Goal: Information Seeking & Learning: Learn about a topic

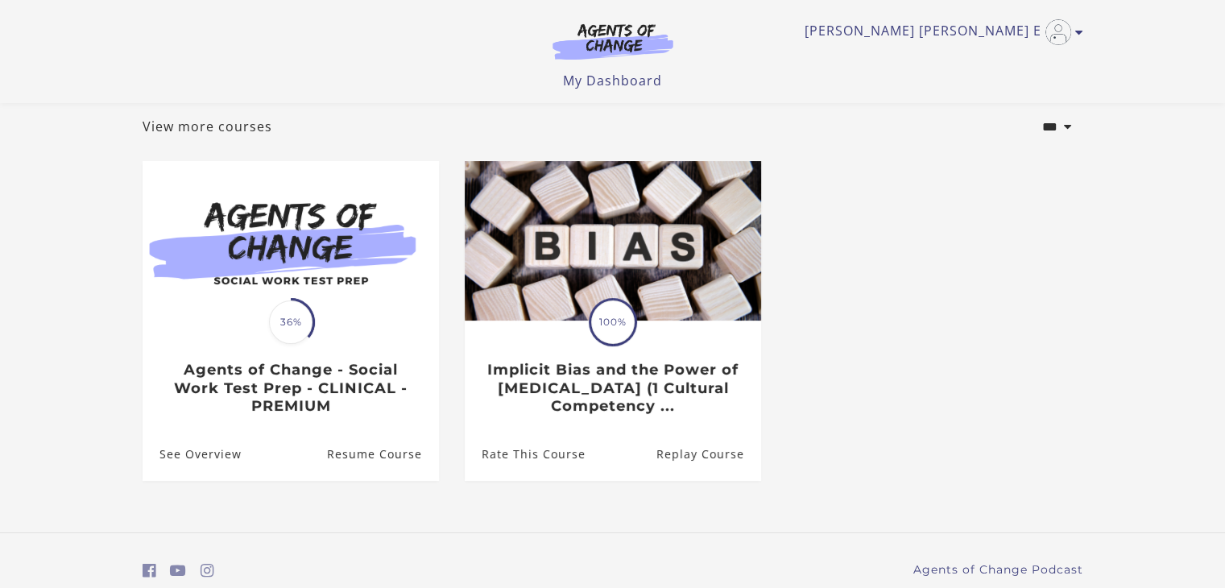
scroll to position [152, 0]
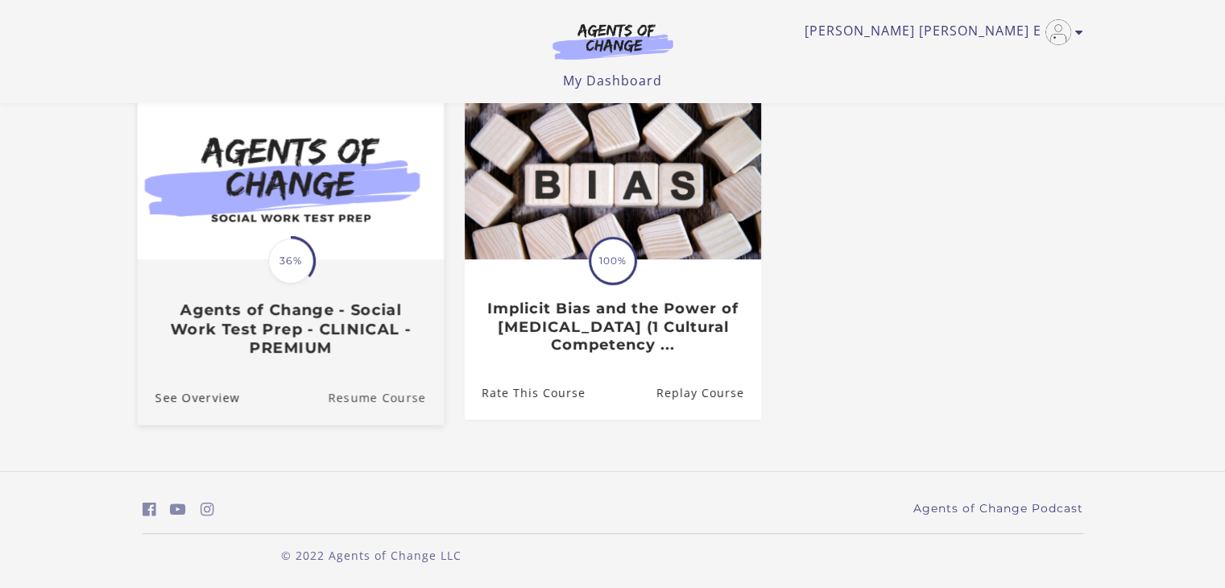
click at [403, 394] on link "Resume Course" at bounding box center [386, 397] width 116 height 54
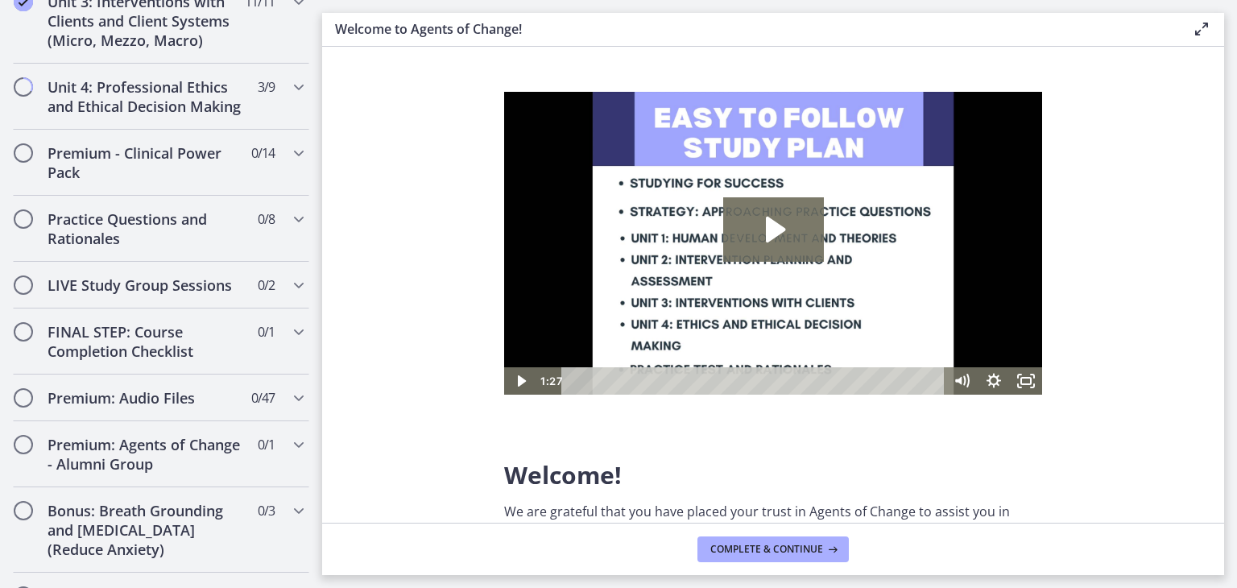
scroll to position [1047, 0]
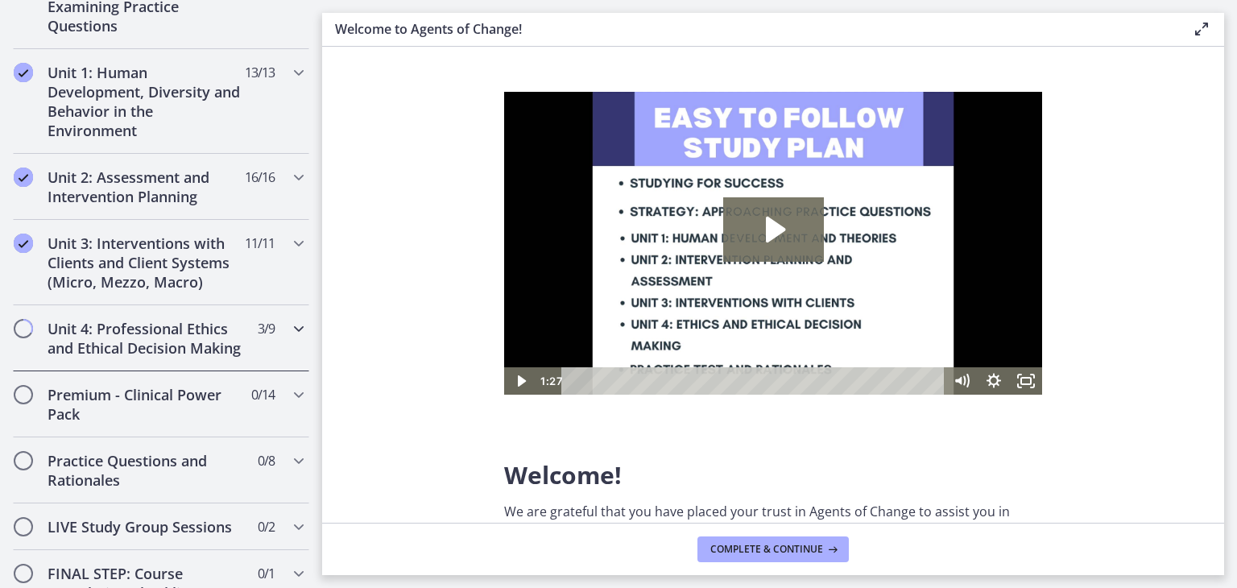
click at [291, 326] on icon "Chapters" at bounding box center [298, 328] width 19 height 19
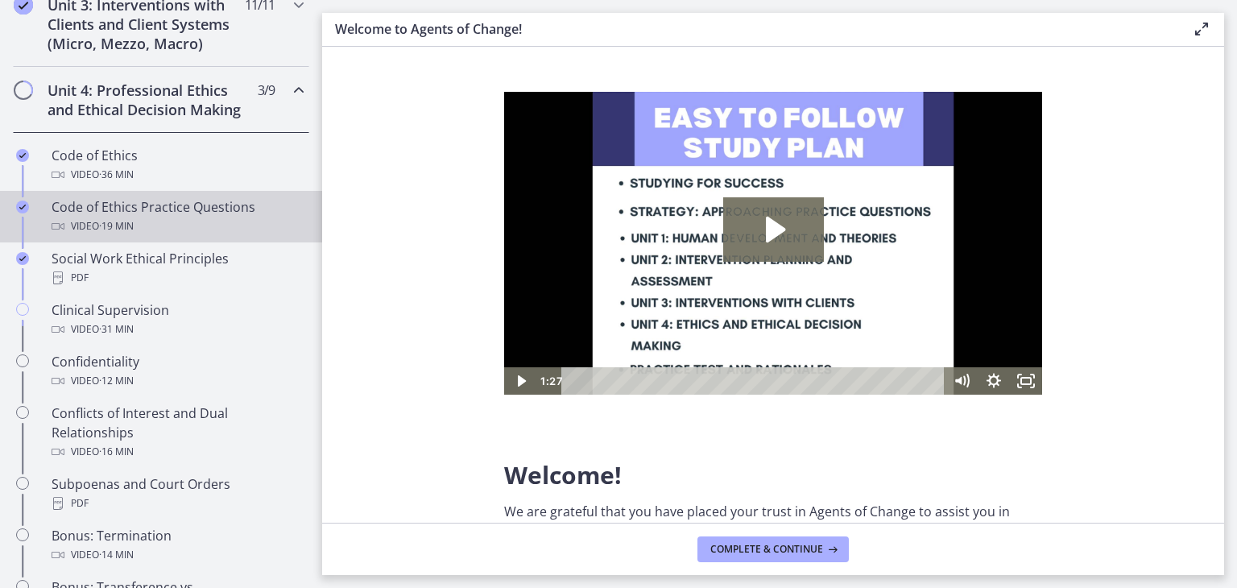
scroll to position [651, 0]
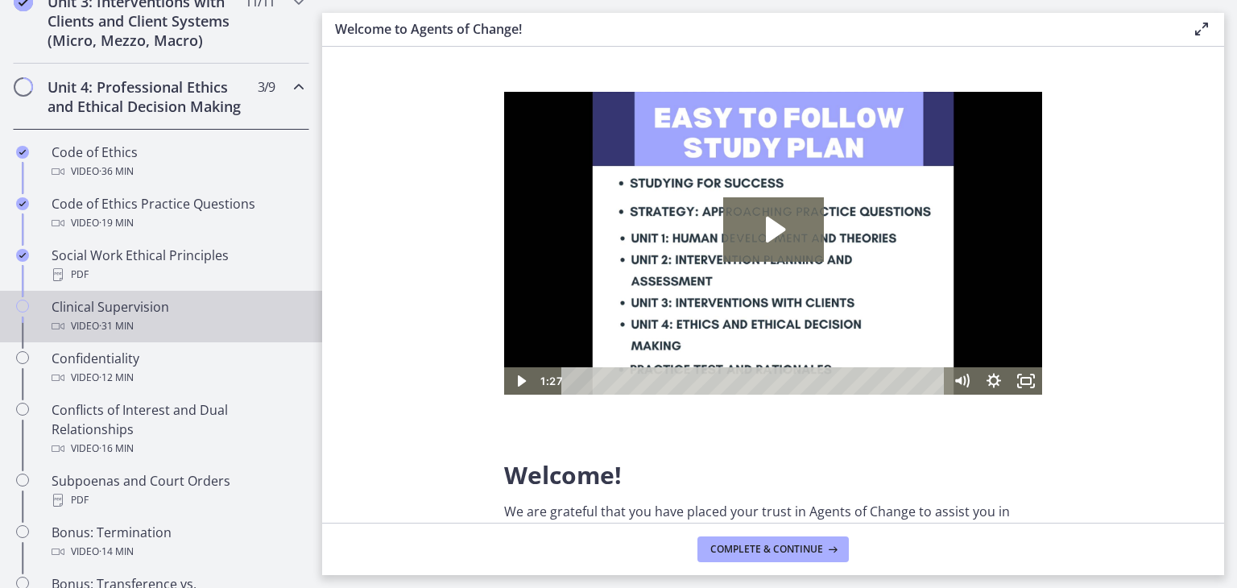
click at [148, 328] on div "Clinical Supervision Video · 31 min" at bounding box center [177, 316] width 251 height 39
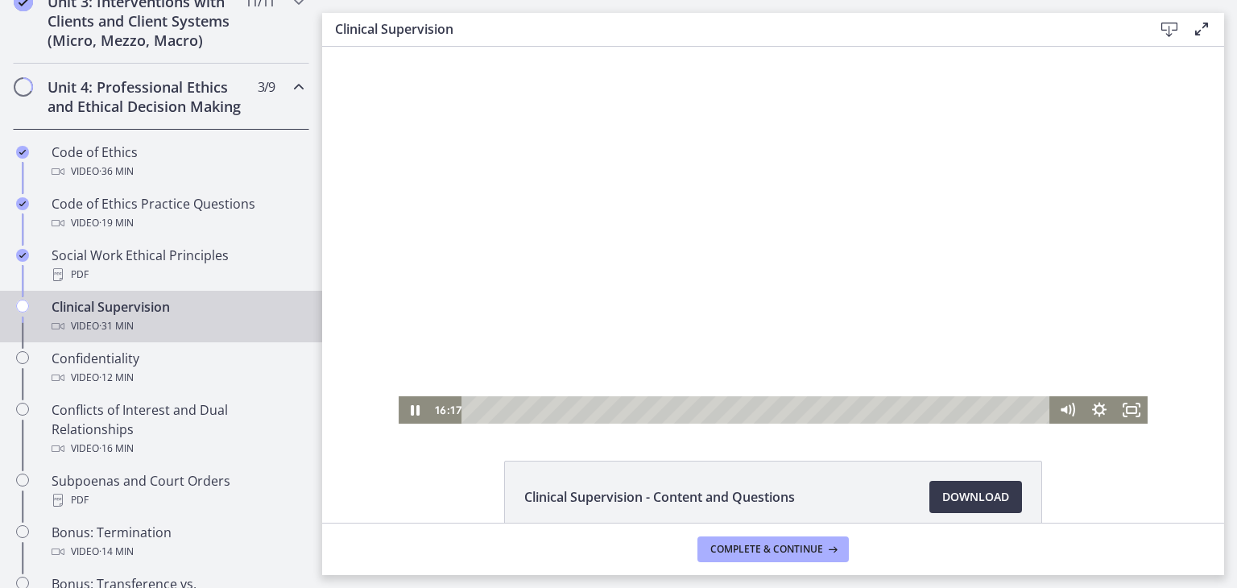
click at [922, 316] on div at bounding box center [773, 235] width 749 height 377
click at [933, 313] on div at bounding box center [773, 235] width 749 height 377
click at [943, 212] on div at bounding box center [773, 235] width 749 height 377
click at [905, 323] on div at bounding box center [773, 235] width 749 height 377
click at [916, 194] on div at bounding box center [773, 235] width 749 height 377
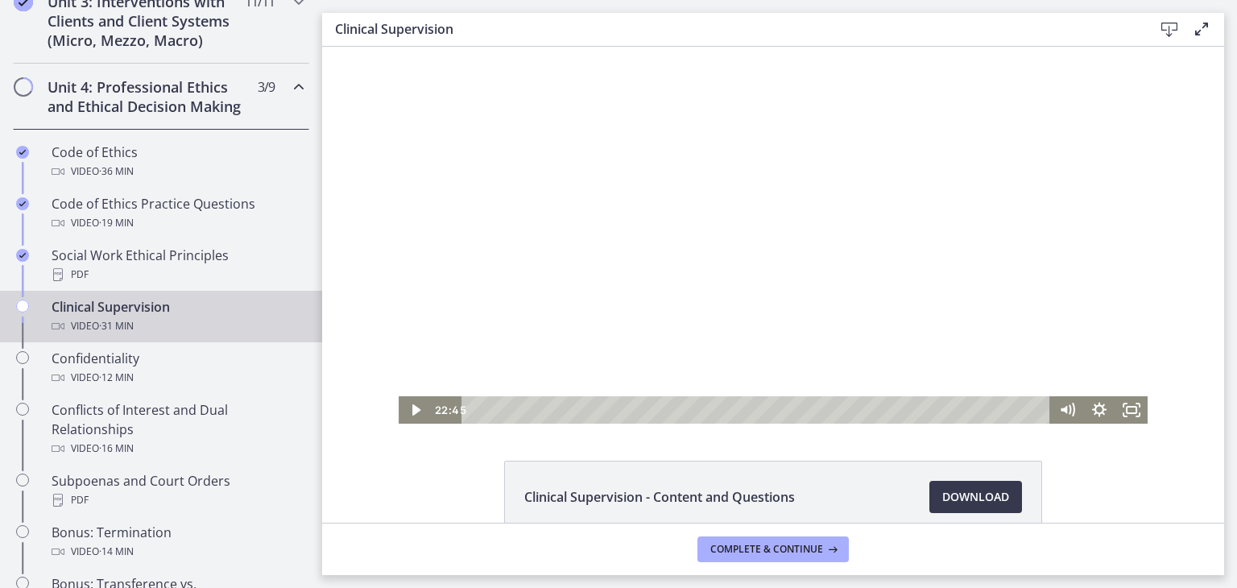
click at [921, 216] on div at bounding box center [773, 235] width 749 height 377
click at [908, 157] on div at bounding box center [773, 235] width 749 height 377
click at [931, 194] on div at bounding box center [773, 235] width 749 height 377
click at [931, 196] on div at bounding box center [773, 235] width 749 height 377
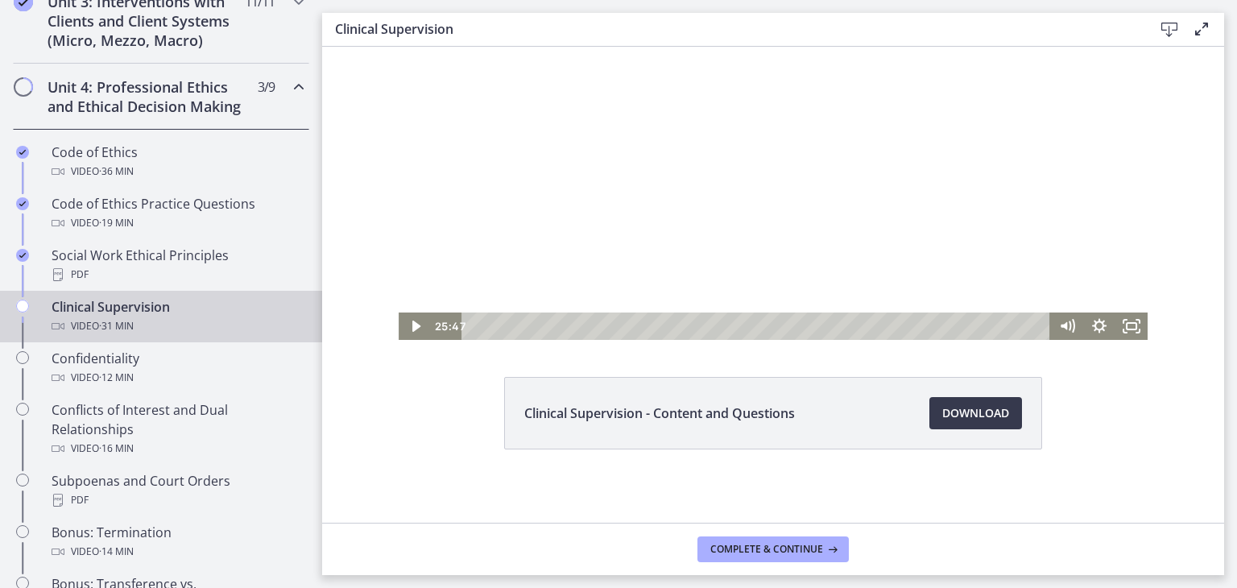
scroll to position [87, 0]
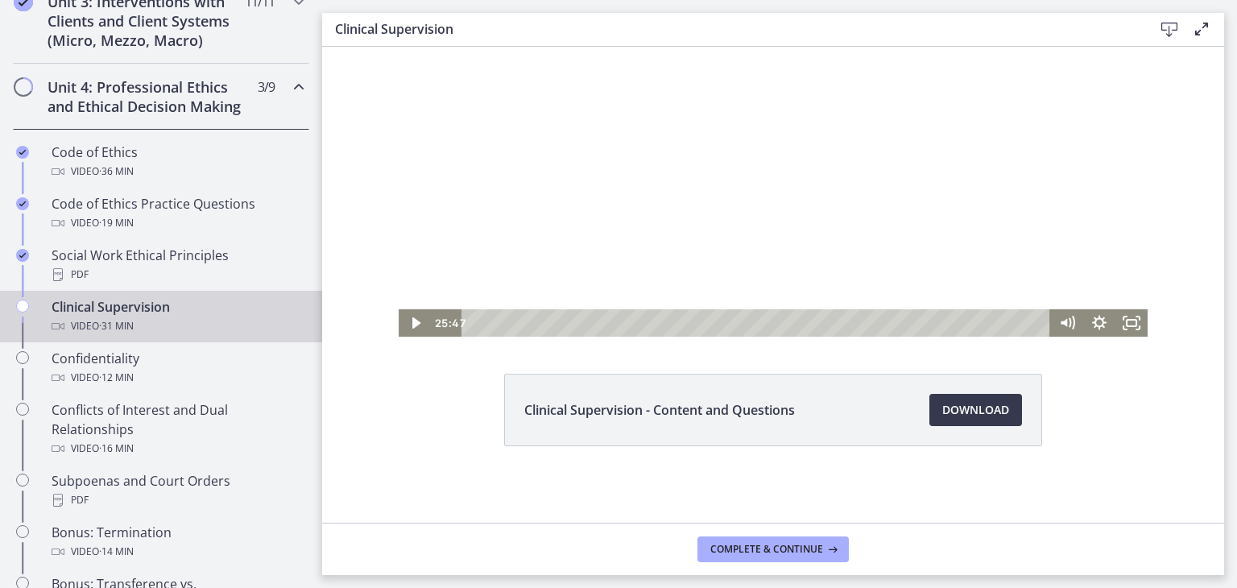
click at [937, 180] on div at bounding box center [773, 148] width 749 height 377
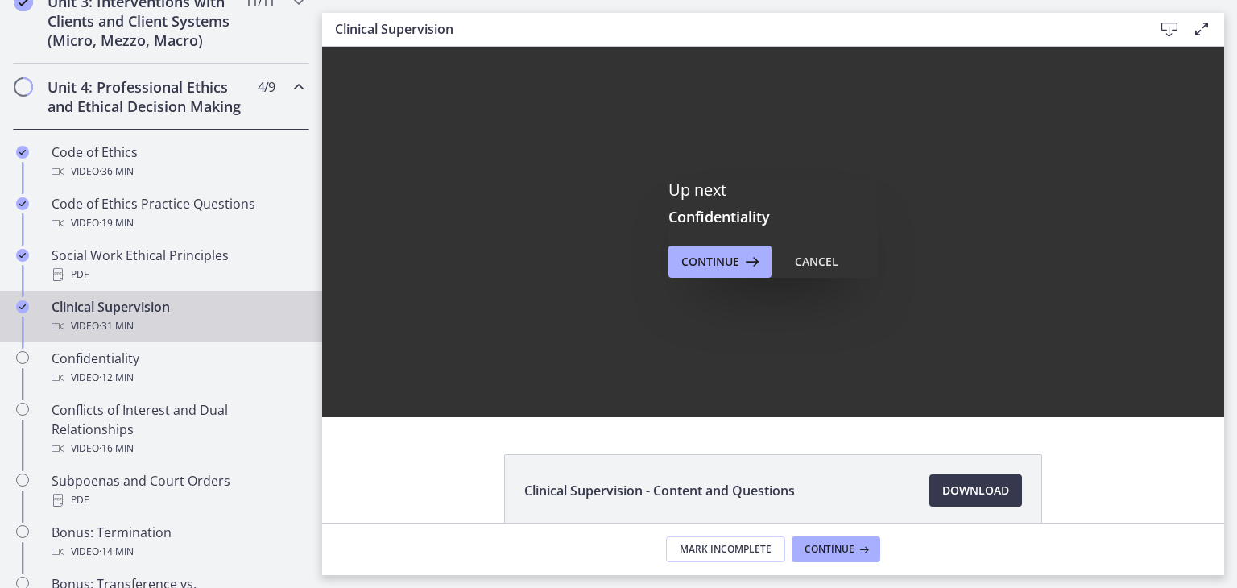
scroll to position [0, 0]
click at [721, 262] on span "Continue" at bounding box center [710, 261] width 58 height 19
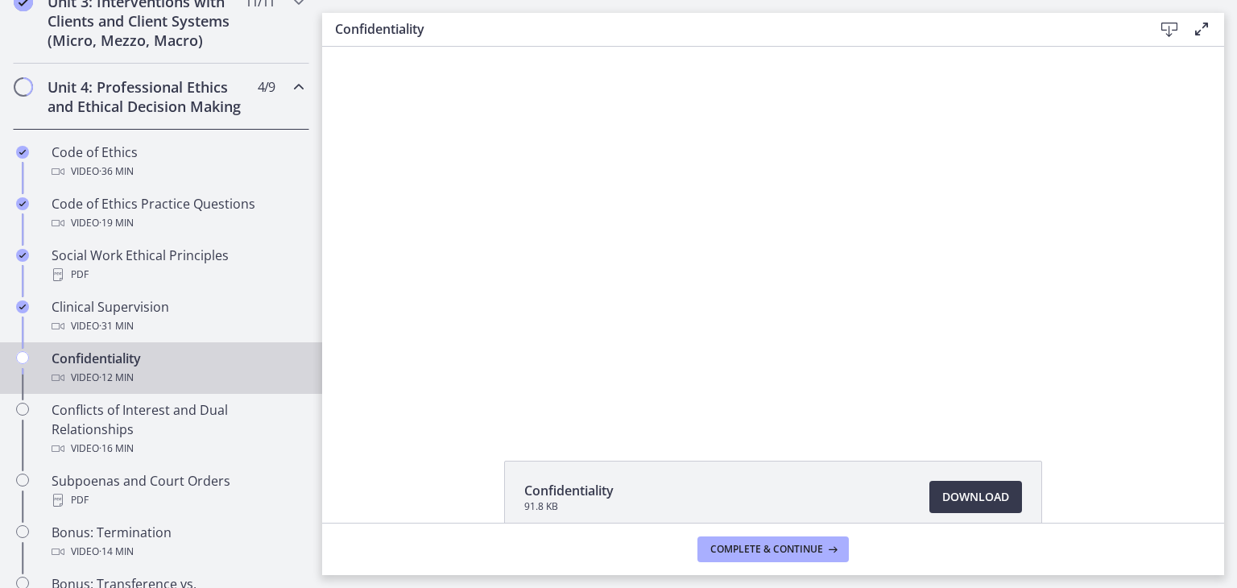
click at [1166, 91] on div "Click for sound @keyframes VOLUME_SMALL_WAVE_FLASH { 0% { opacity: 0; } 33% { o…" at bounding box center [773, 235] width 902 height 377
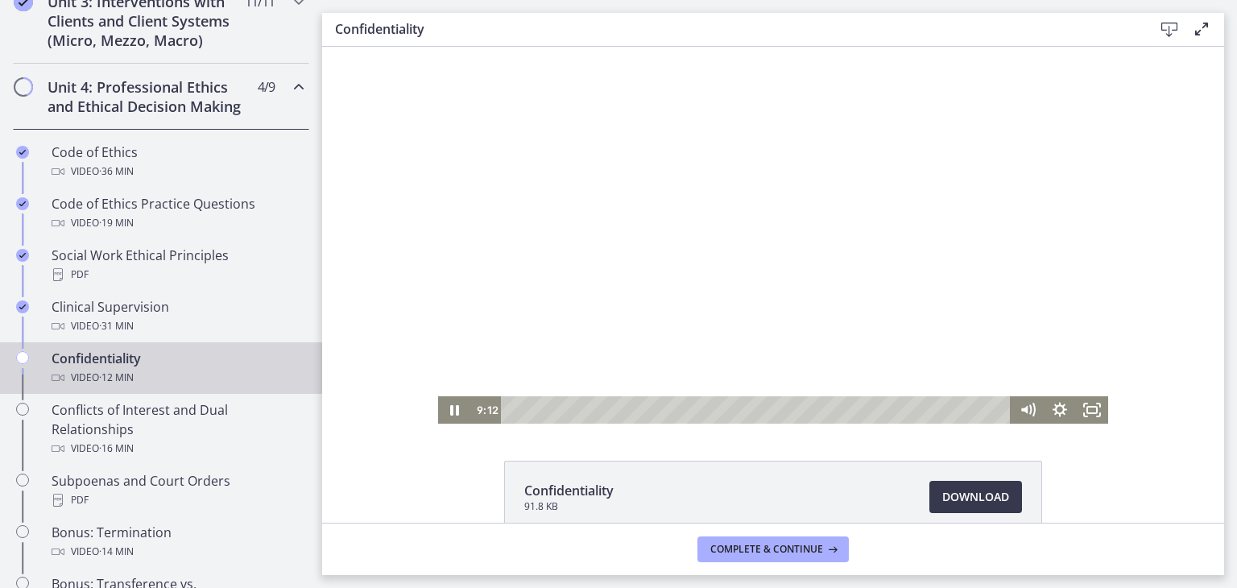
click at [863, 270] on div at bounding box center [773, 235] width 670 height 377
click at [872, 304] on div at bounding box center [773, 235] width 670 height 377
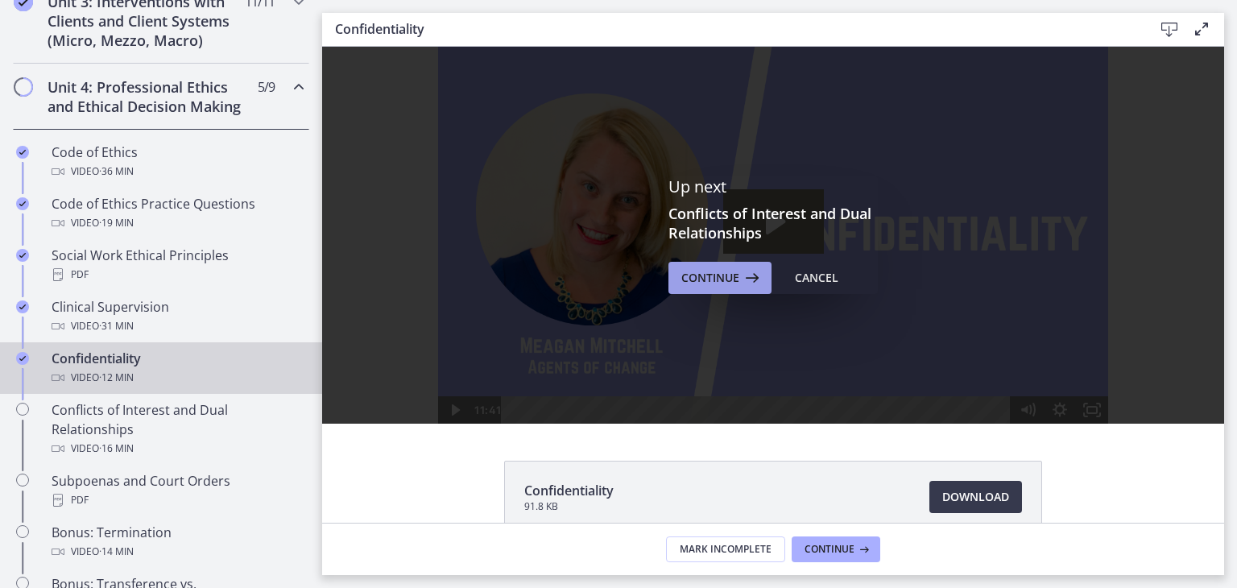
click at [731, 274] on span "Continue" at bounding box center [710, 277] width 58 height 19
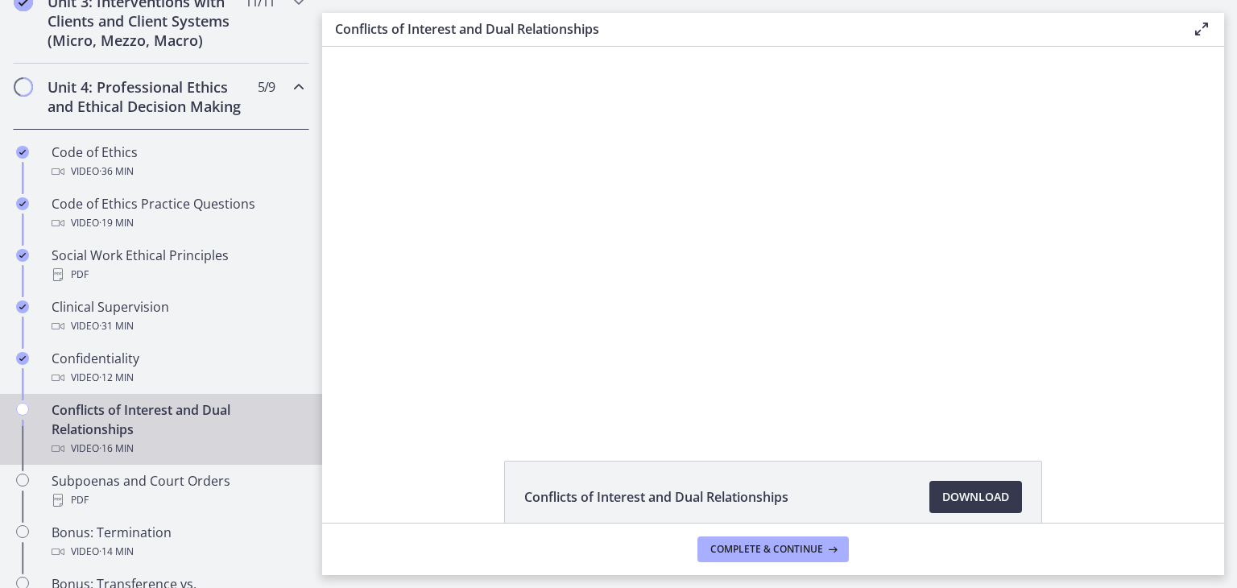
click at [1182, 72] on div "Click for sound @keyframes VOLUME_SMALL_WAVE_FLASH { 0% { opacity: 0; } 33% { o…" at bounding box center [773, 235] width 902 height 377
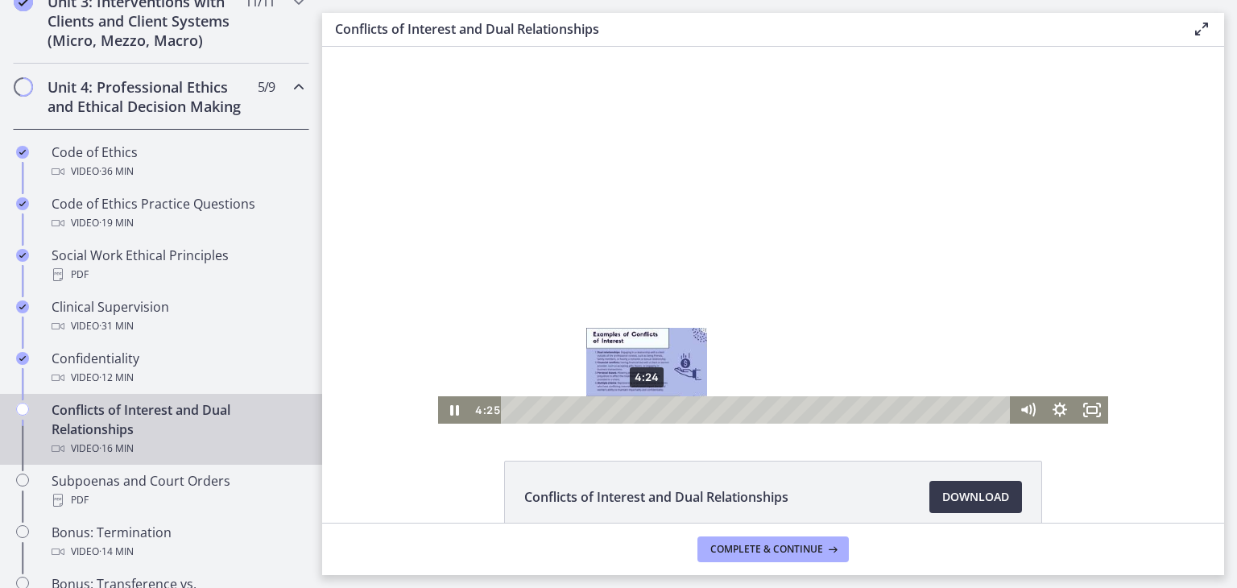
drag, startPoint x: 658, startPoint y: 407, endPoint x: 641, endPoint y: 411, distance: 17.6
click at [643, 411] on div "Playbar" at bounding box center [647, 409] width 9 height 9
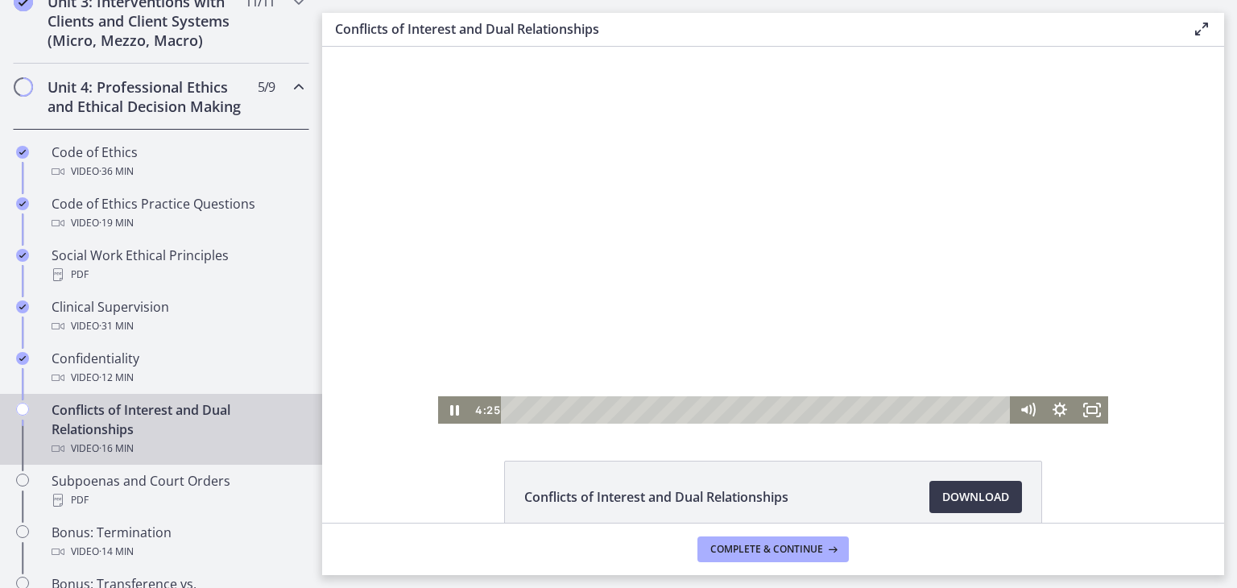
click at [742, 307] on div at bounding box center [773, 235] width 670 height 377
click at [936, 355] on div at bounding box center [773, 235] width 670 height 377
click at [810, 275] on div at bounding box center [773, 235] width 670 height 377
click at [984, 364] on div at bounding box center [773, 235] width 670 height 377
click at [996, 260] on div at bounding box center [773, 235] width 670 height 377
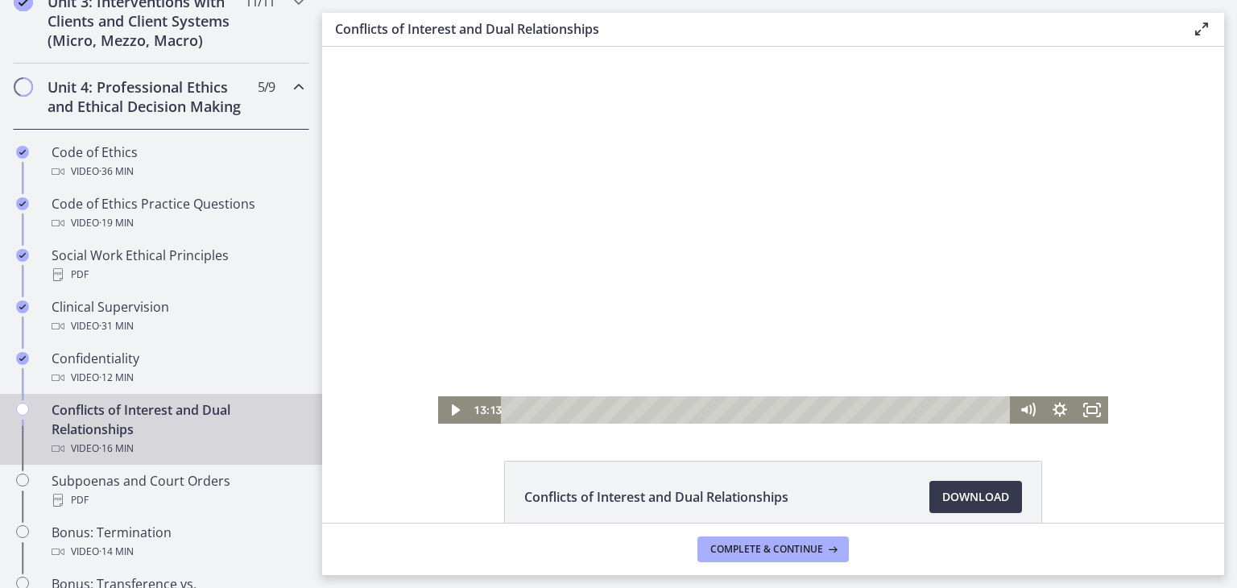
click at [1006, 265] on div at bounding box center [773, 235] width 670 height 377
click at [1179, 86] on div "Click for sound @keyframes VOLUME_SMALL_WAVE_FLASH { 0% { opacity: 0; } 33% { o…" at bounding box center [773, 235] width 902 height 377
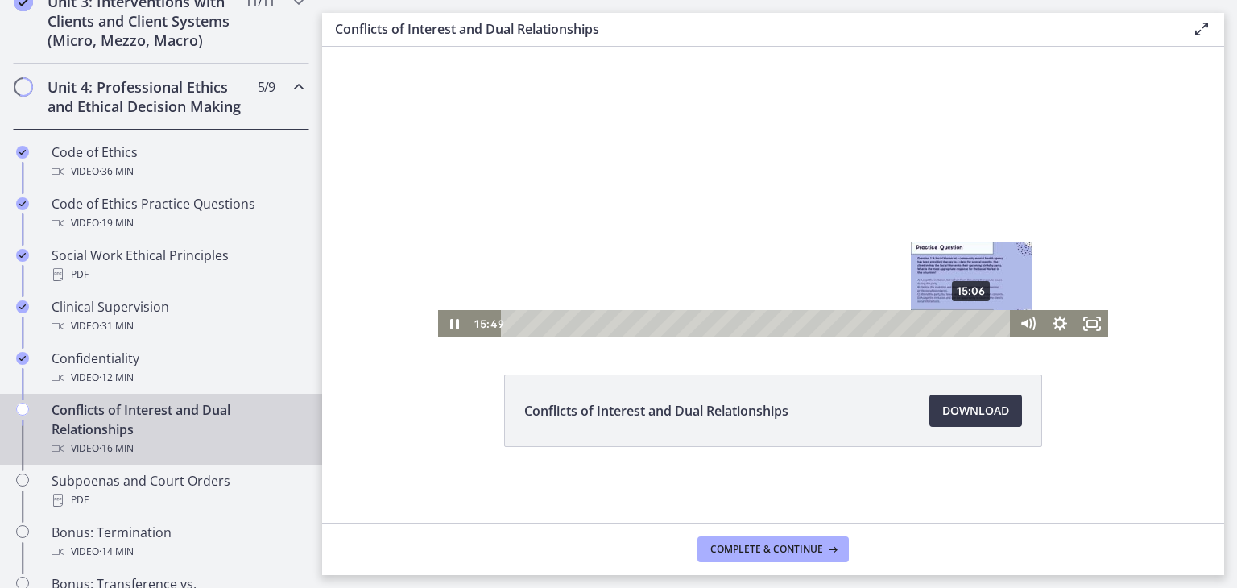
scroll to position [87, 0]
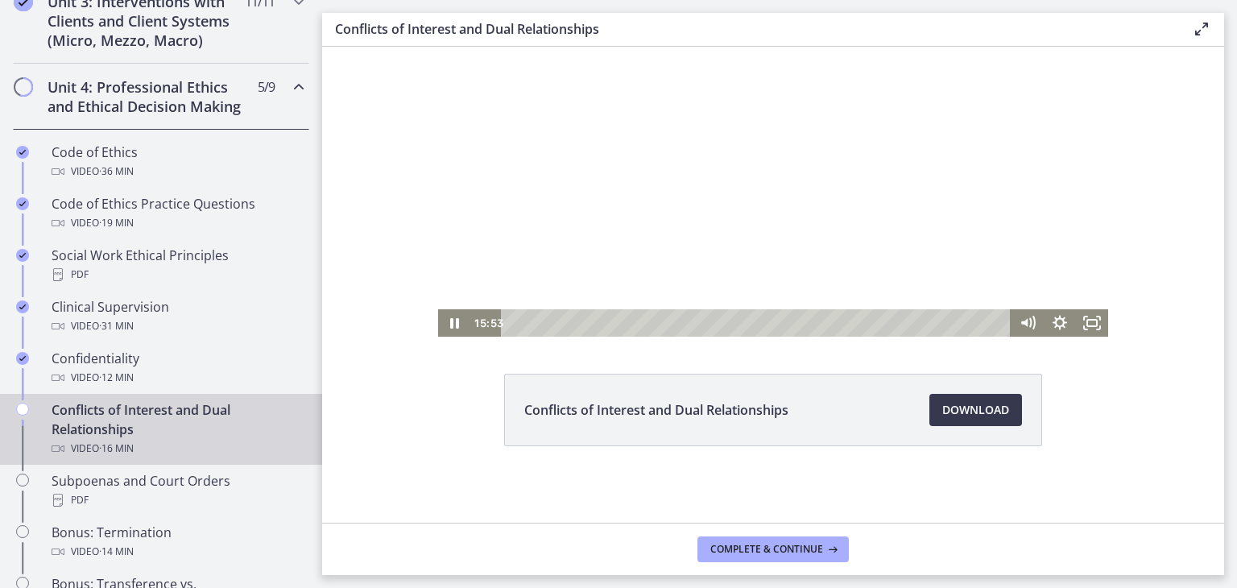
click at [1035, 260] on div at bounding box center [773, 148] width 670 height 377
click at [1048, 243] on div at bounding box center [773, 148] width 670 height 377
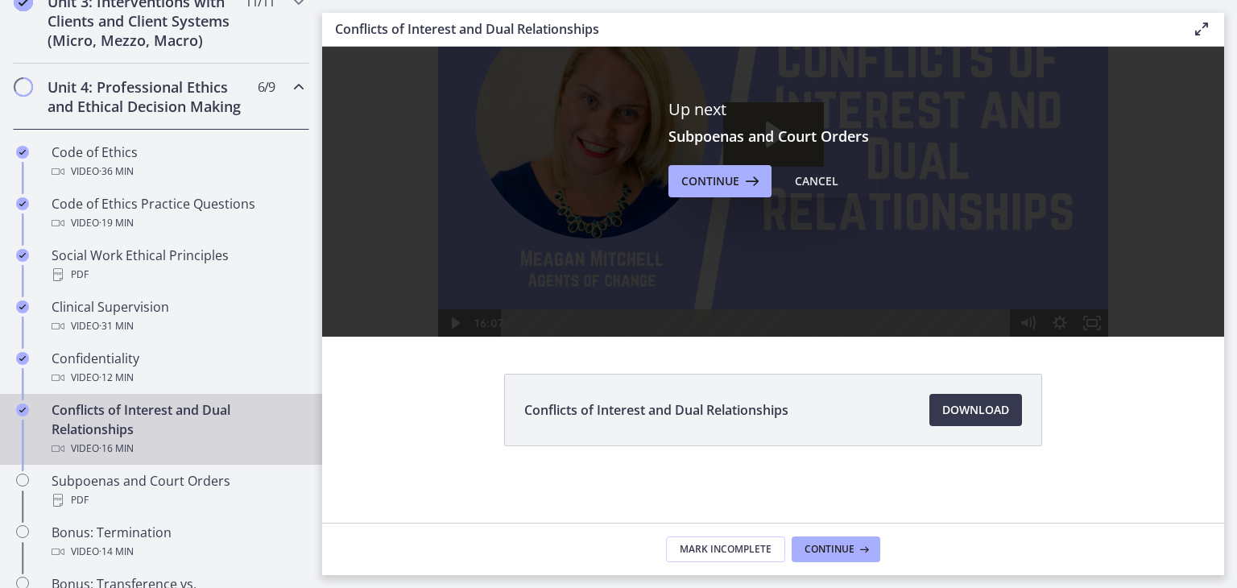
scroll to position [0, 0]
click at [729, 178] on span "Continue" at bounding box center [710, 181] width 58 height 19
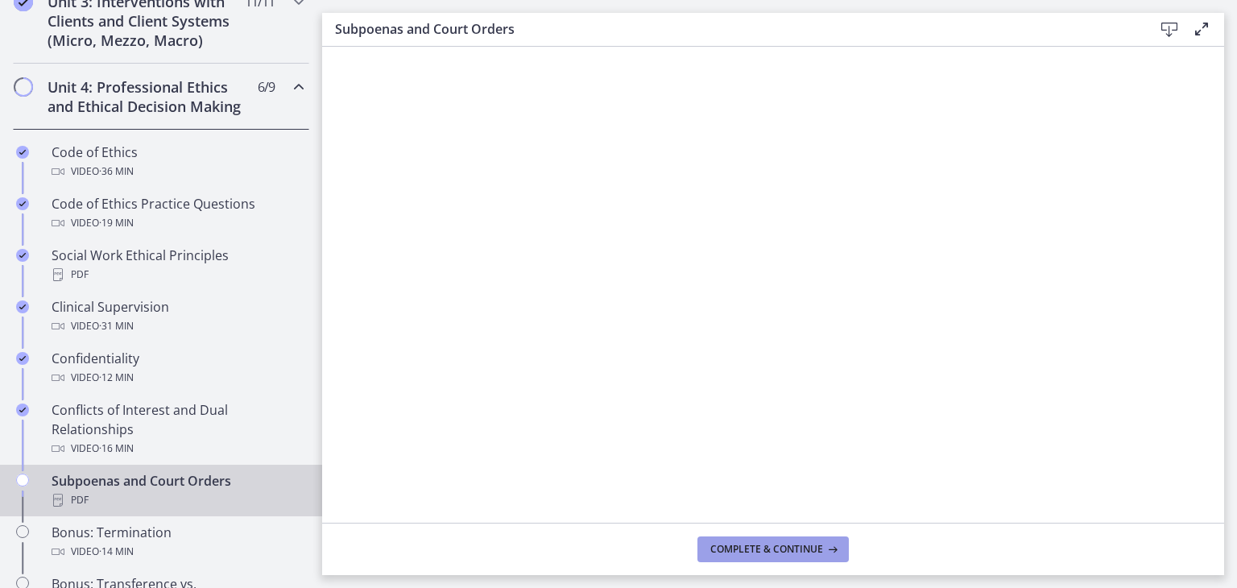
click at [801, 543] on span "Complete & continue" at bounding box center [766, 549] width 113 height 13
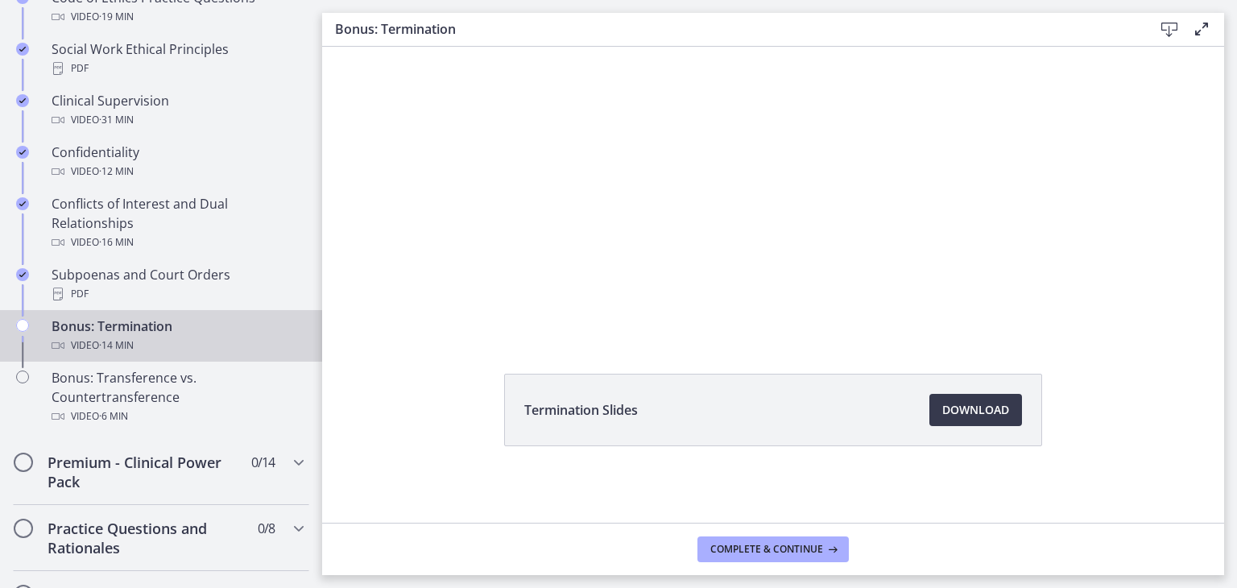
scroll to position [888, 0]
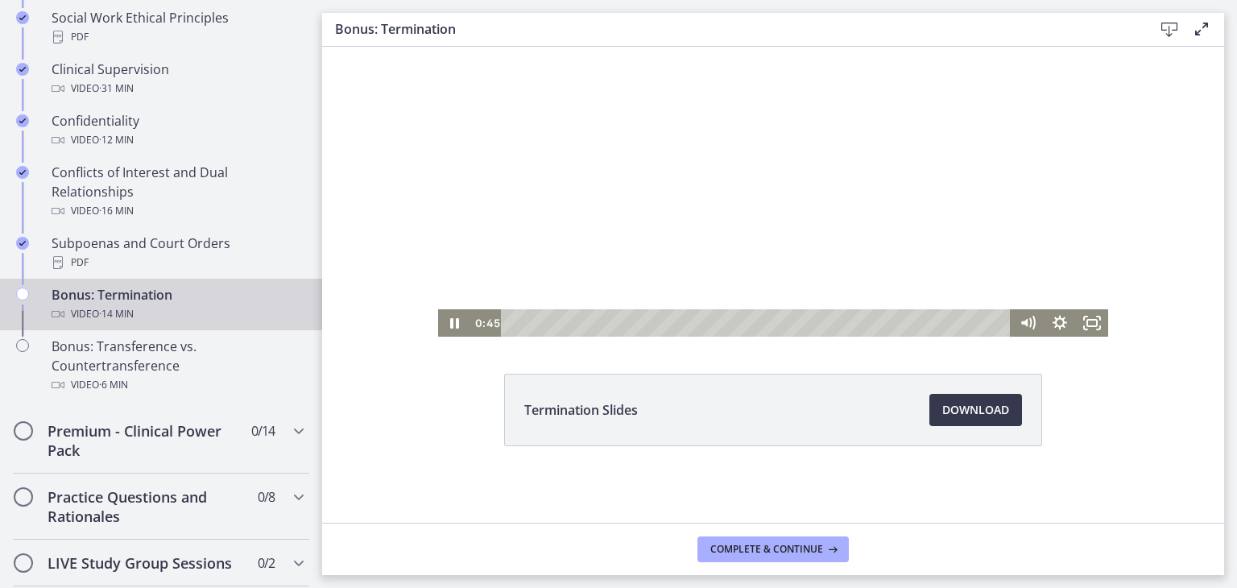
click at [858, 233] on div at bounding box center [773, 148] width 670 height 377
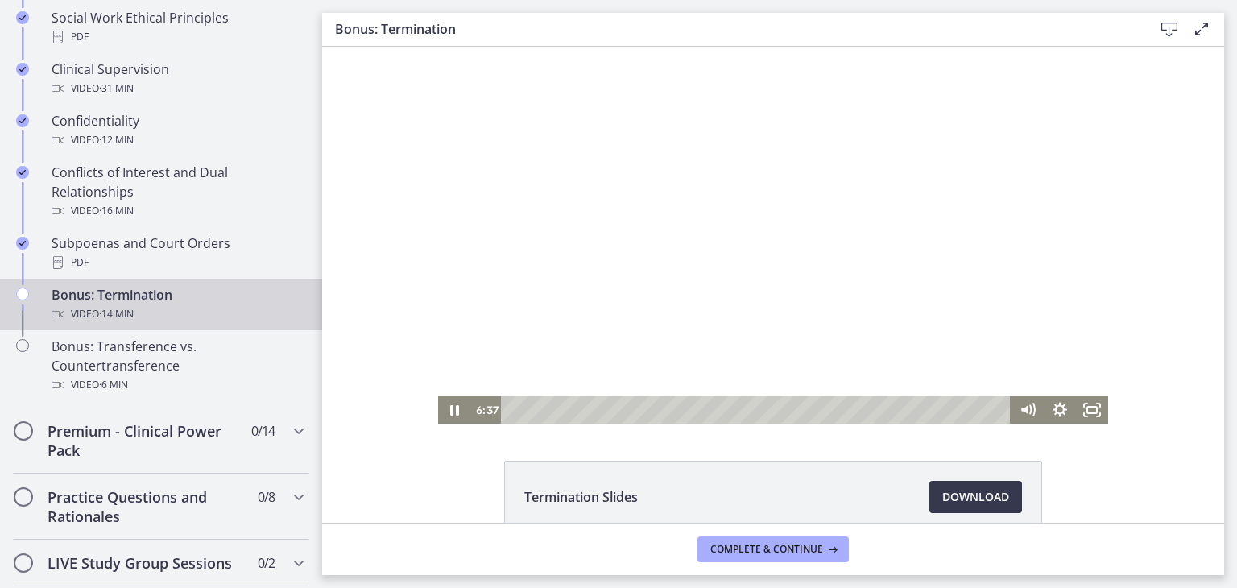
click at [866, 194] on div at bounding box center [773, 235] width 670 height 377
click at [818, 313] on div at bounding box center [773, 235] width 670 height 377
click at [998, 264] on div at bounding box center [773, 235] width 670 height 377
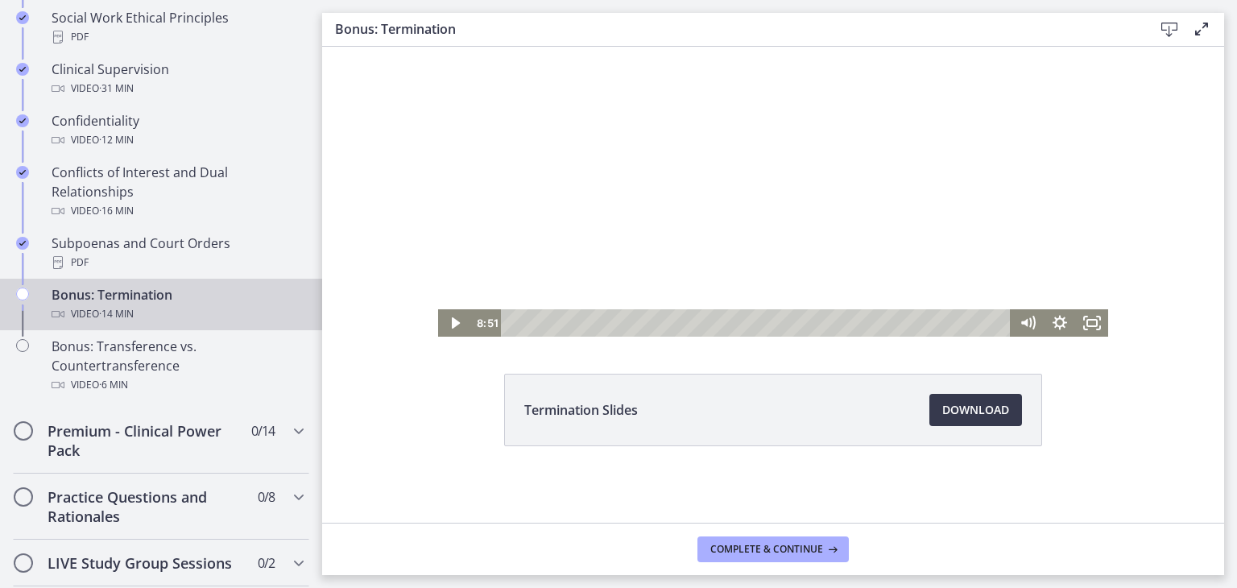
click at [982, 178] on div at bounding box center [773, 148] width 670 height 377
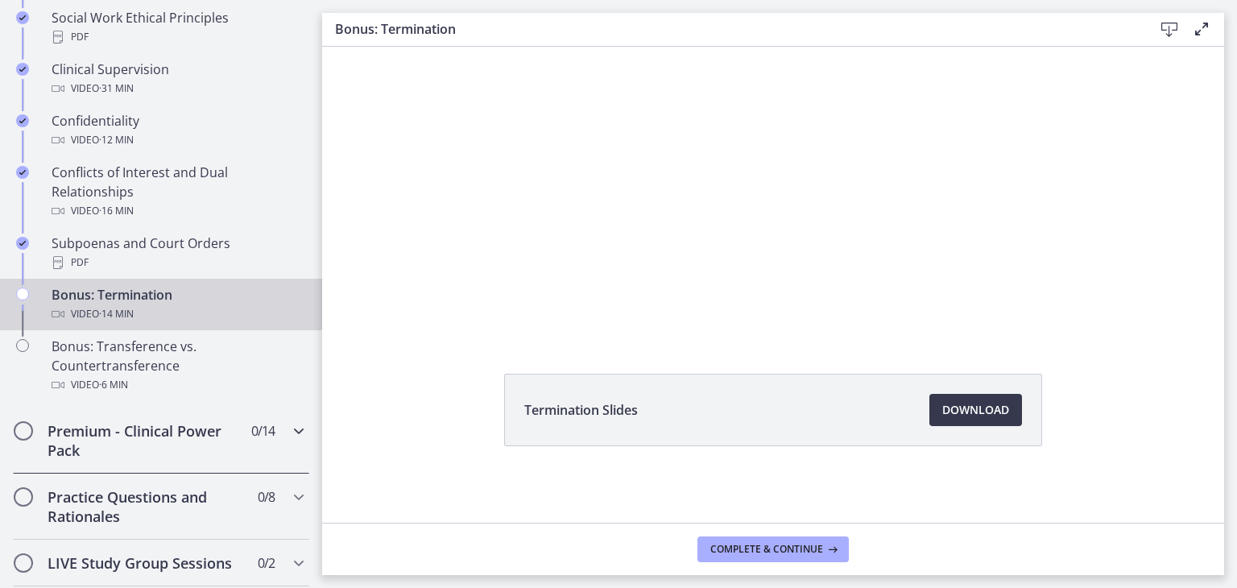
click at [289, 440] on icon "Chapters" at bounding box center [298, 430] width 19 height 19
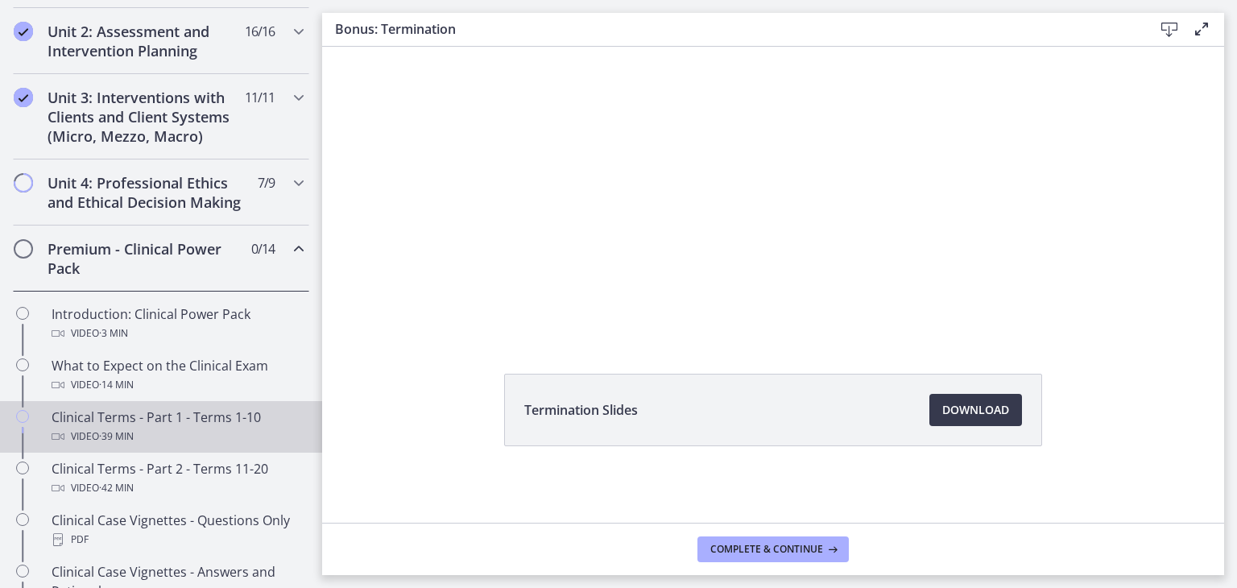
scroll to position [486, 0]
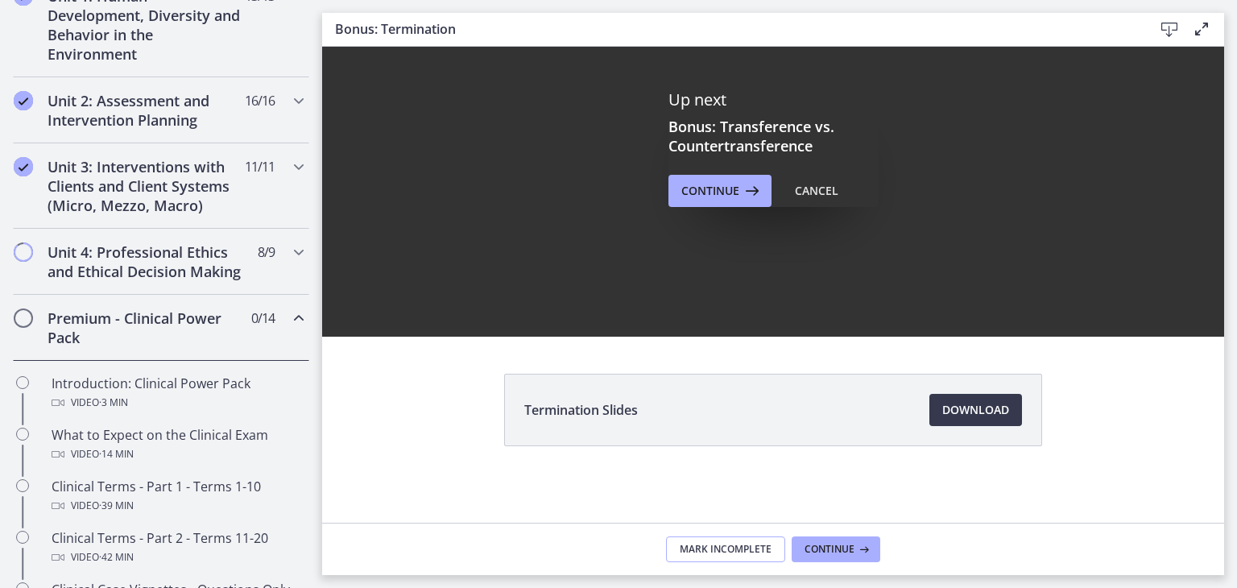
click at [734, 548] on span "Mark Incomplete" at bounding box center [726, 549] width 92 height 13
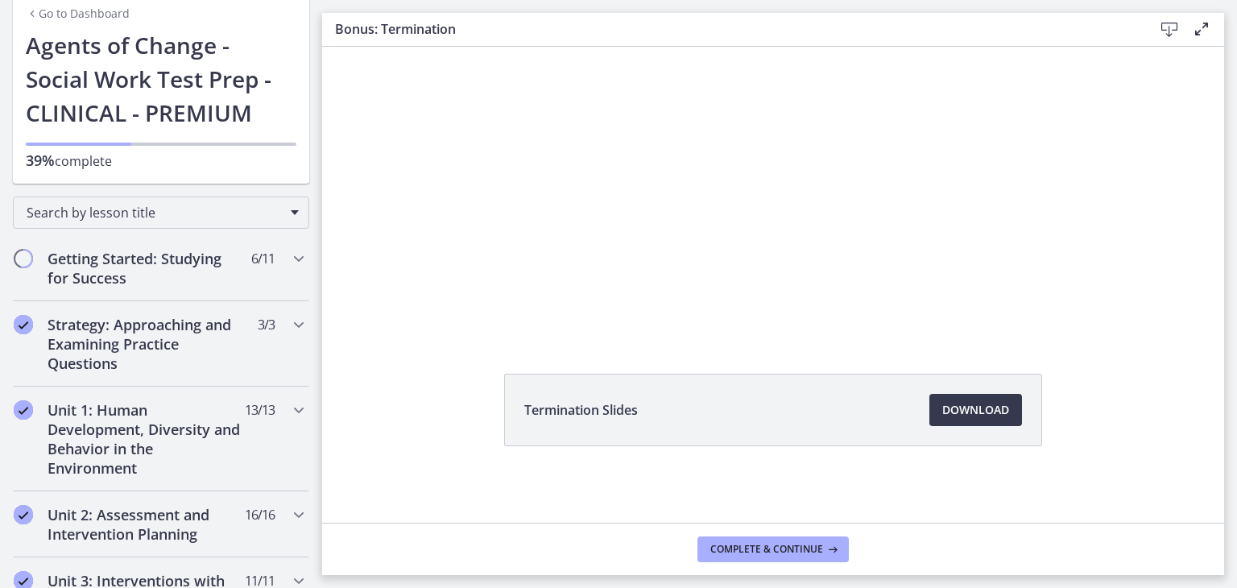
scroll to position [0, 0]
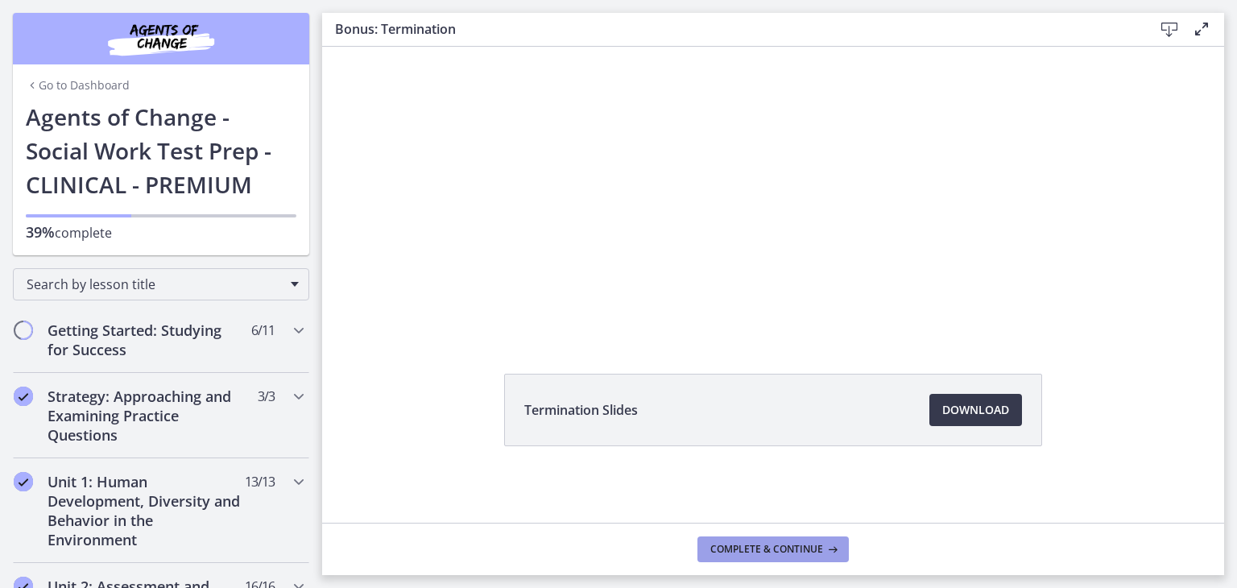
click at [763, 548] on span "Complete & continue" at bounding box center [766, 549] width 113 height 13
